Goal: Task Accomplishment & Management: Use online tool/utility

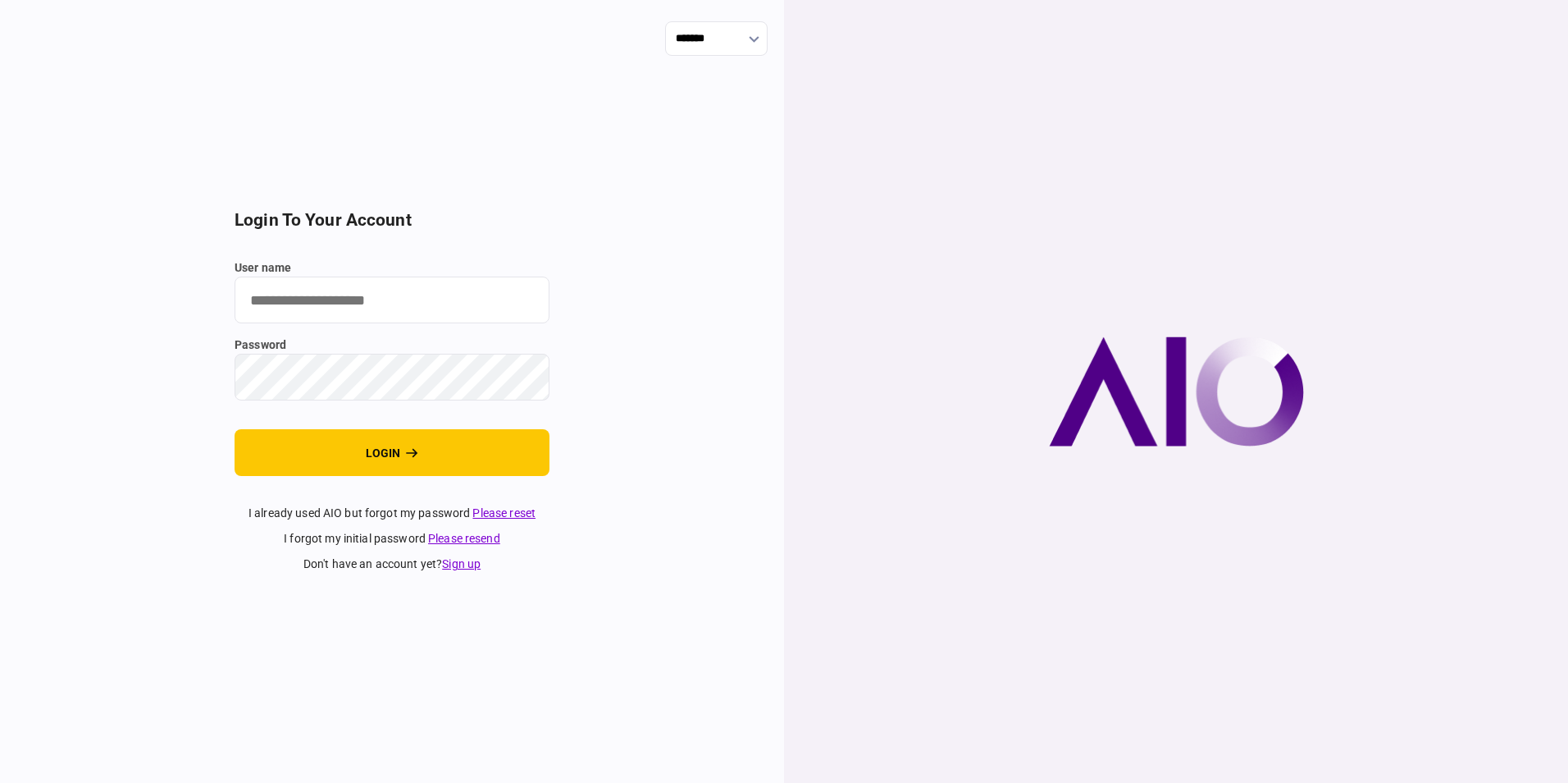
type input "**********"
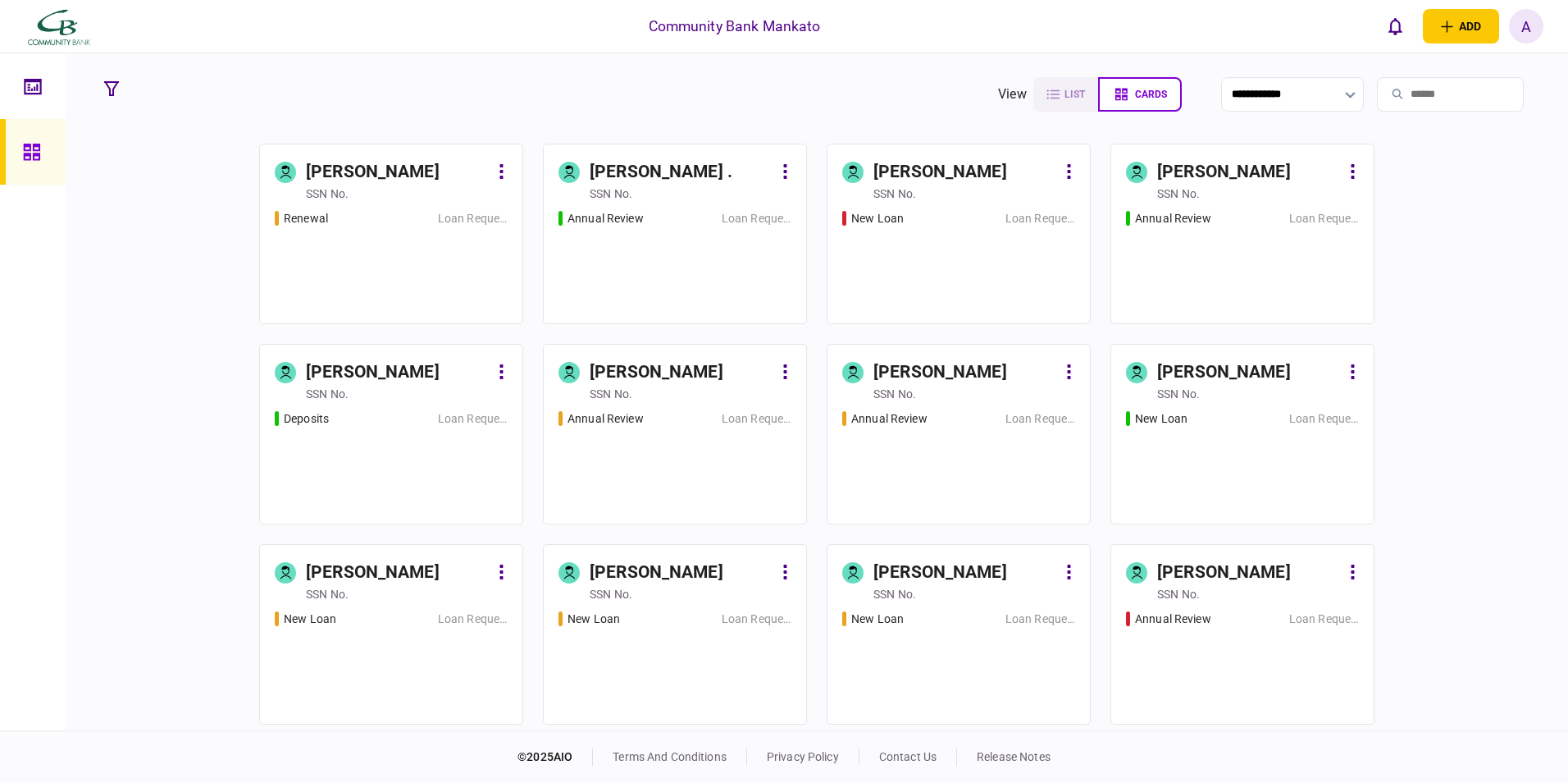
click at [423, 241] on div "Renewal Loan Request" at bounding box center [391, 259] width 233 height 100
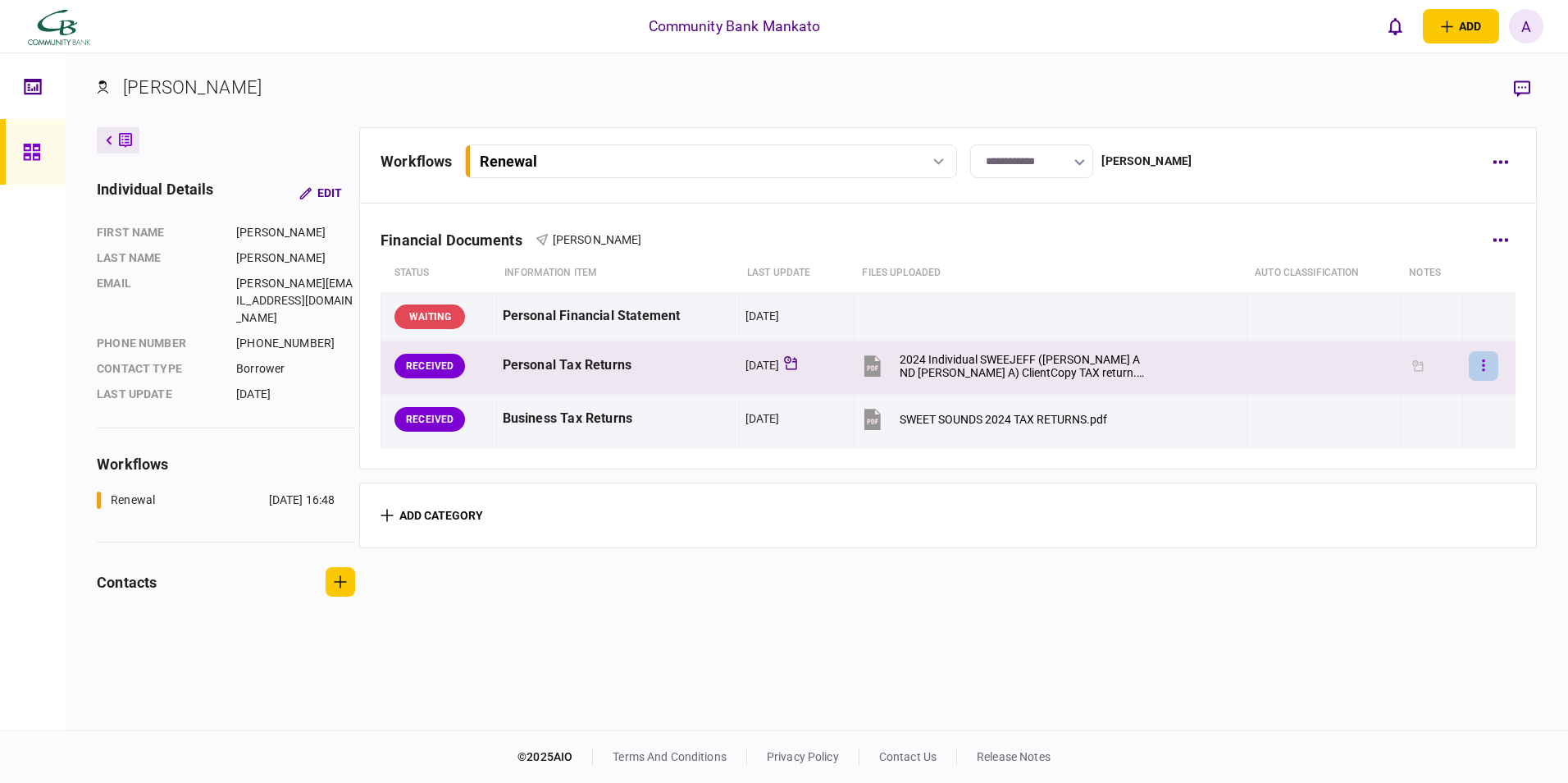
click at [1475, 369] on button "button" at bounding box center [1483, 366] width 30 height 30
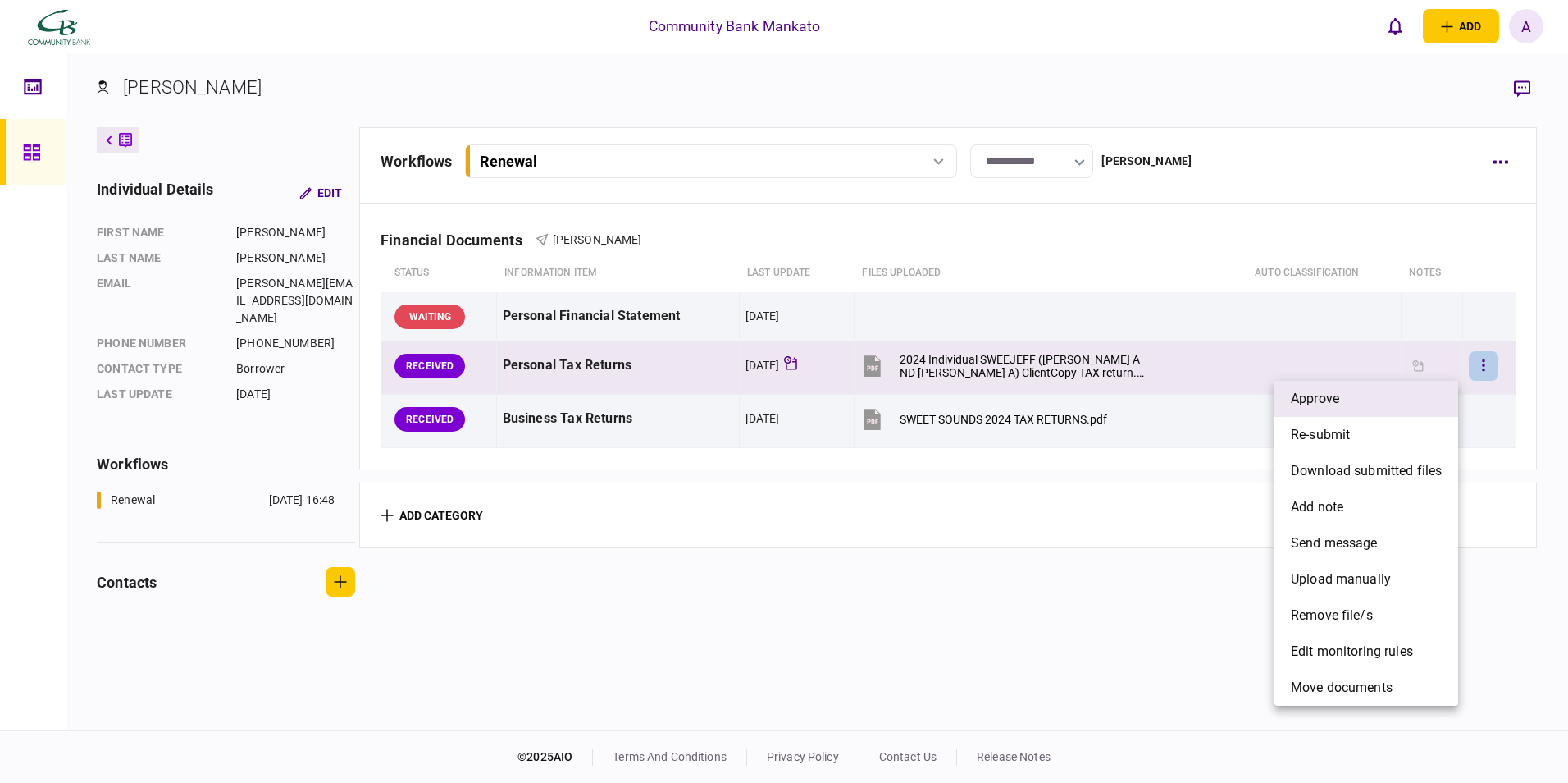
click at [1335, 404] on span "approve" at bounding box center [1315, 398] width 48 height 19
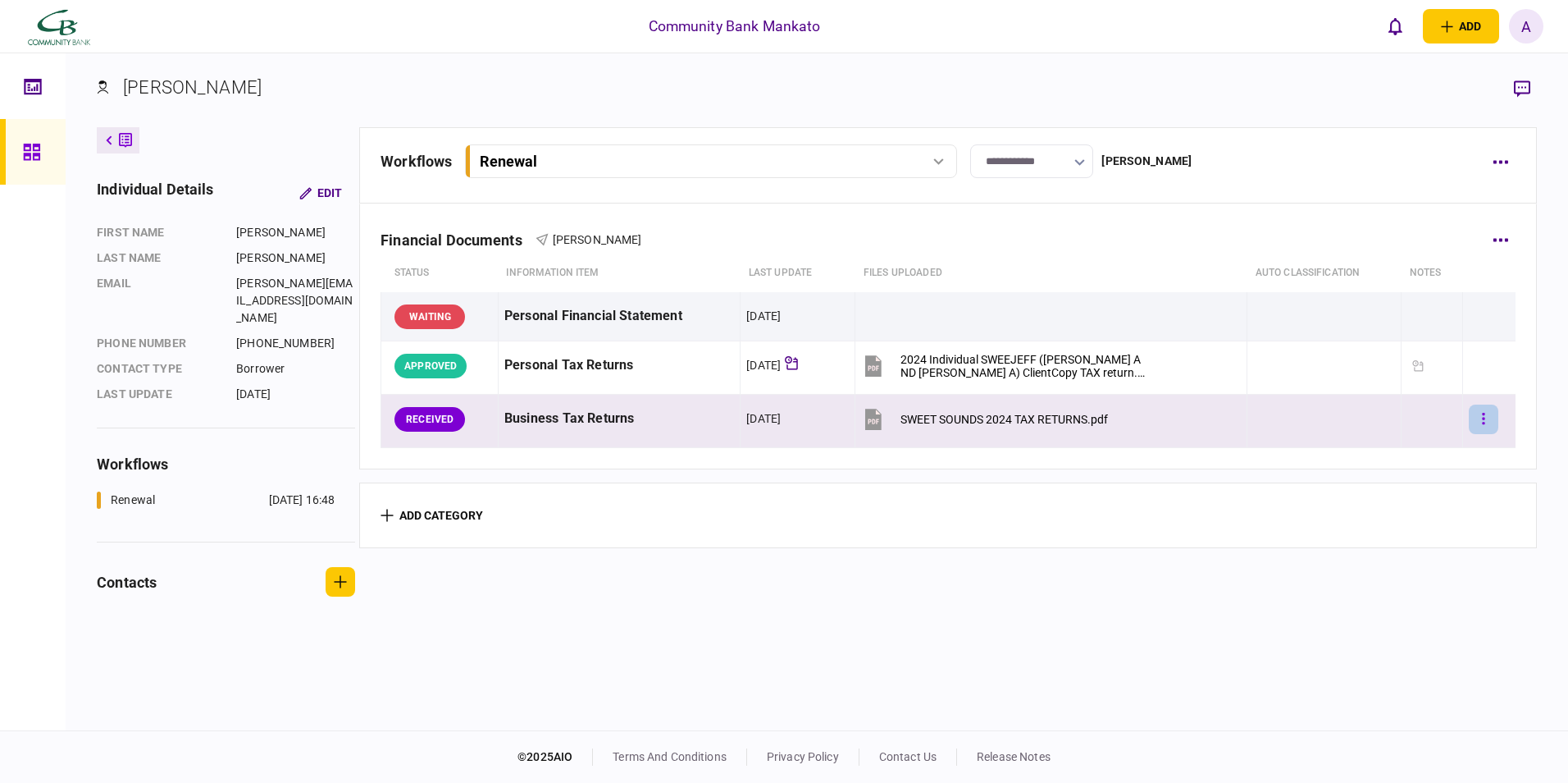
click at [1475, 416] on button "button" at bounding box center [1483, 419] width 30 height 30
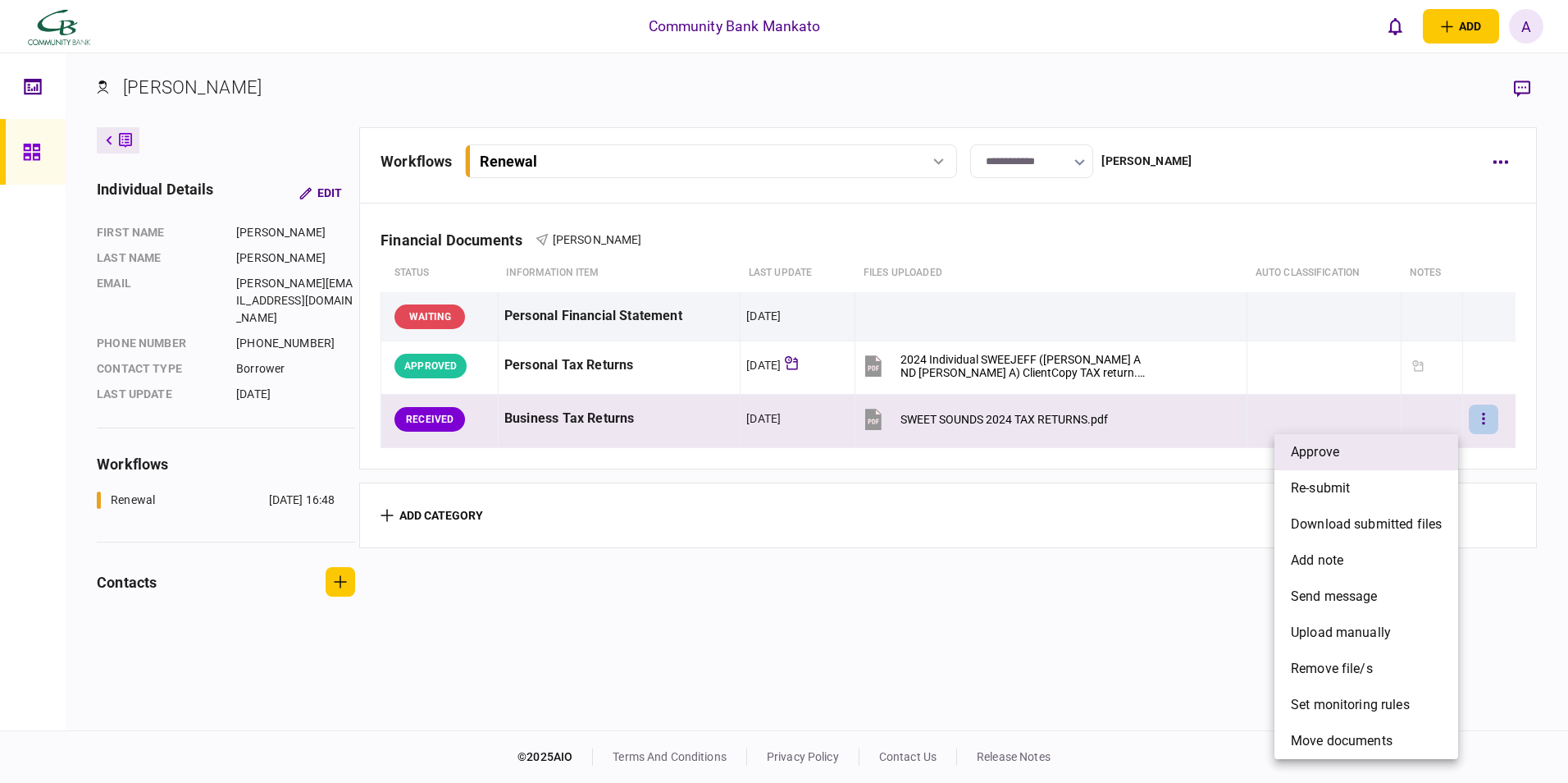
click at [1383, 453] on li "approve" at bounding box center [1366, 452] width 184 height 36
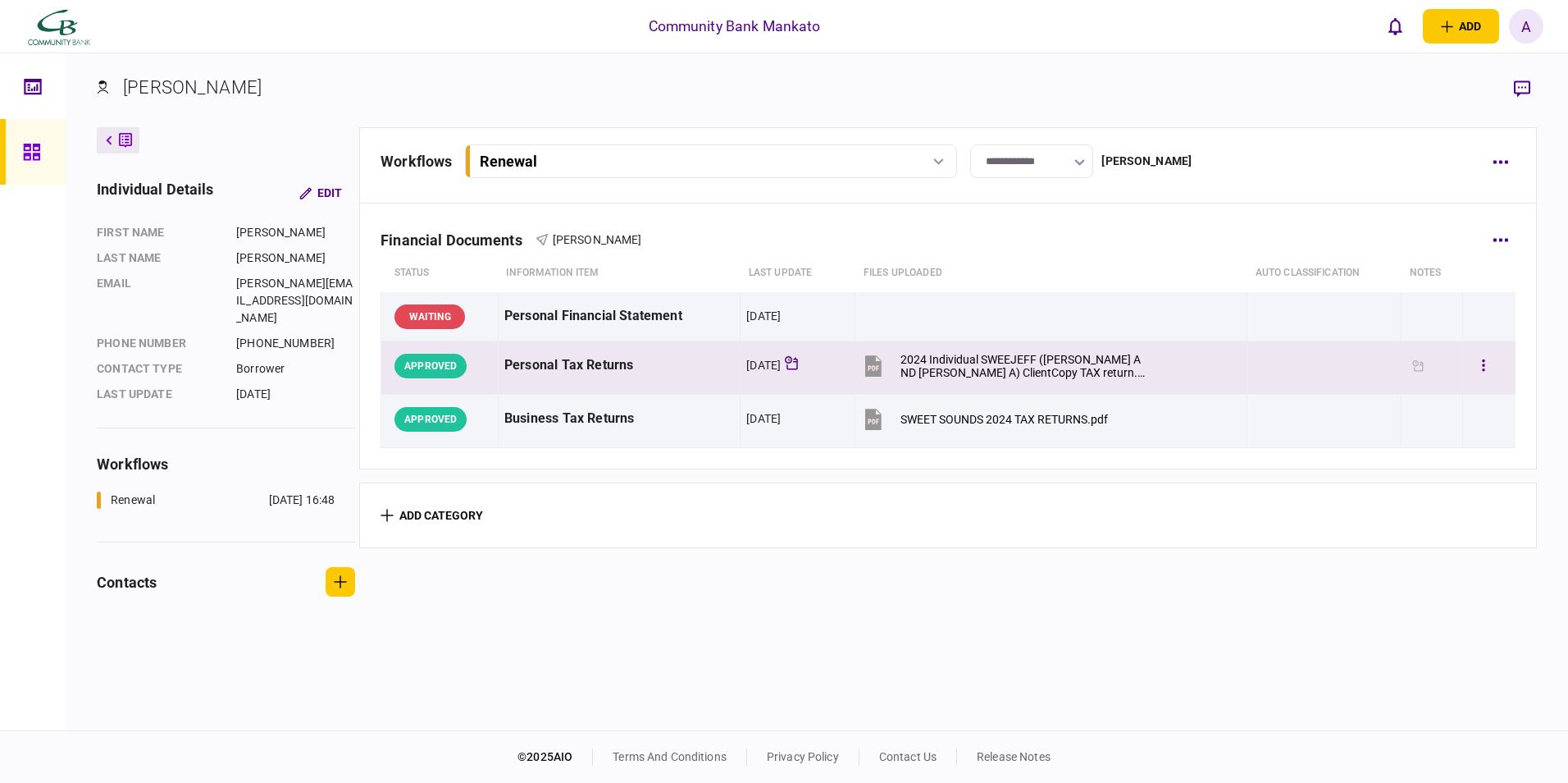
click at [880, 359] on icon at bounding box center [873, 366] width 17 height 21
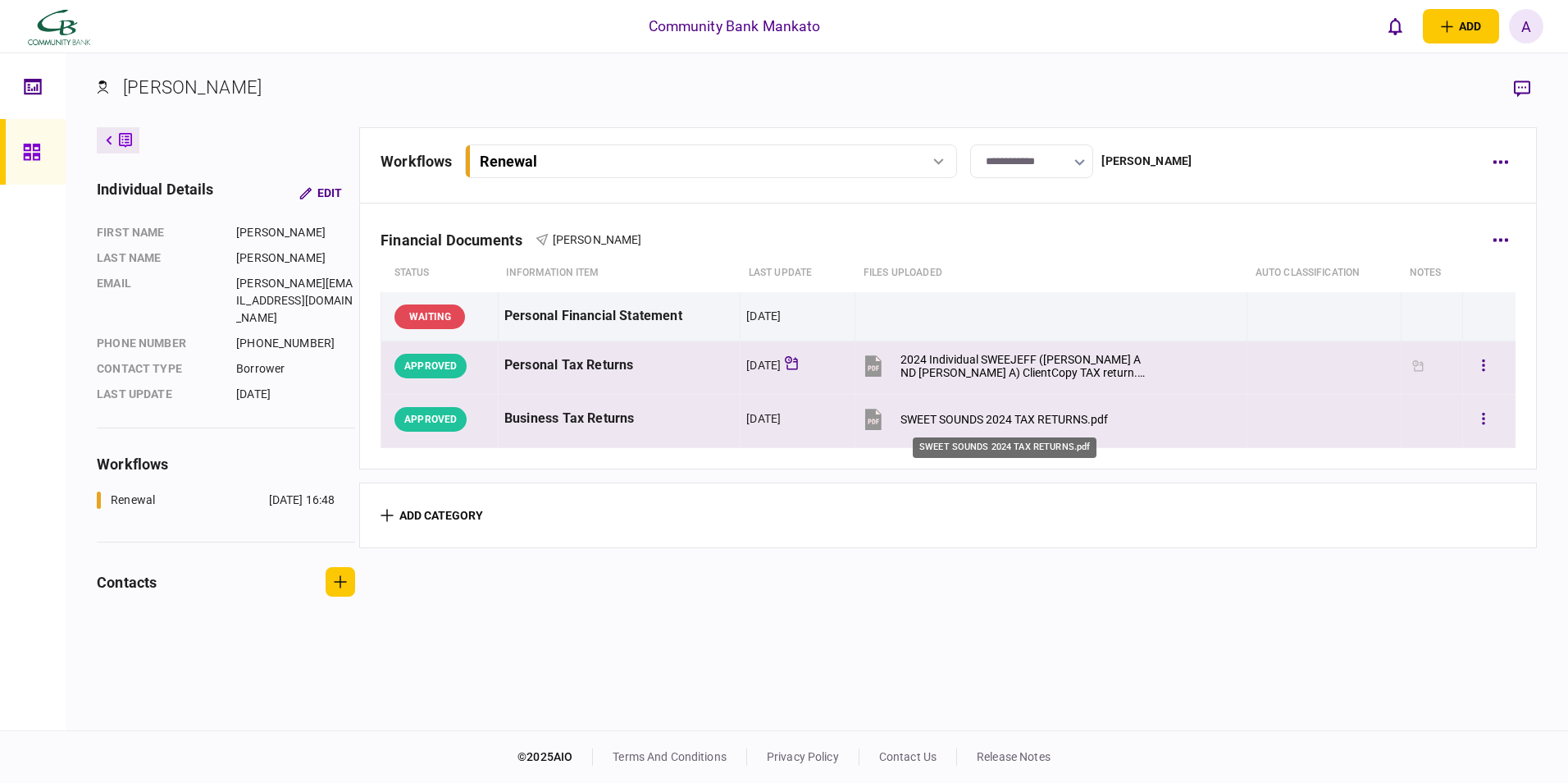
click at [1041, 418] on div "SWEET SOUNDS 2024 TAX RETURNS.pdf" at bounding box center [1004, 419] width 208 height 13
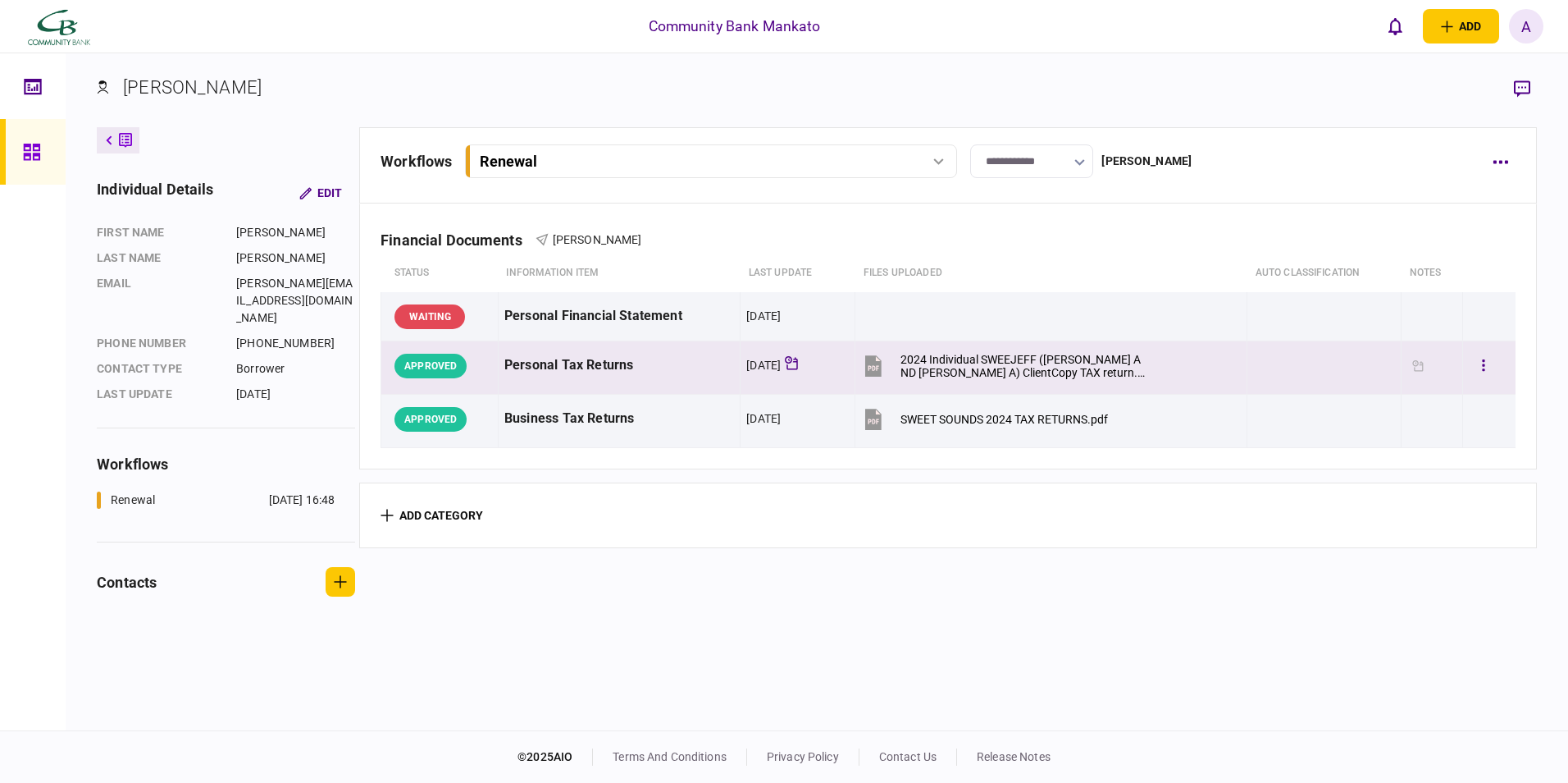
click at [1526, 26] on div "A" at bounding box center [1526, 26] width 34 height 34
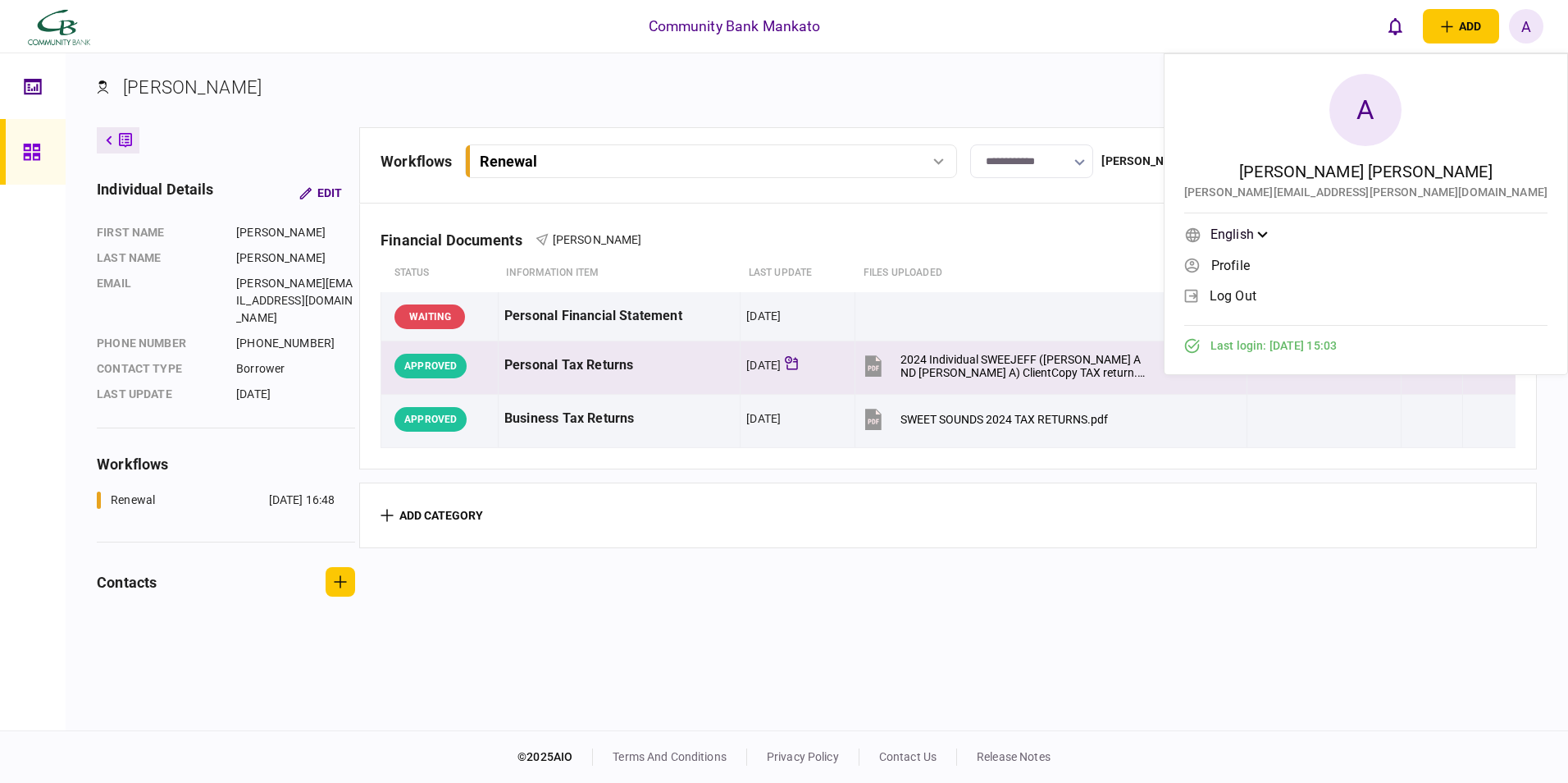
click at [1256, 292] on span "log out" at bounding box center [1233, 295] width 47 height 14
